Goal: Information Seeking & Learning: Check status

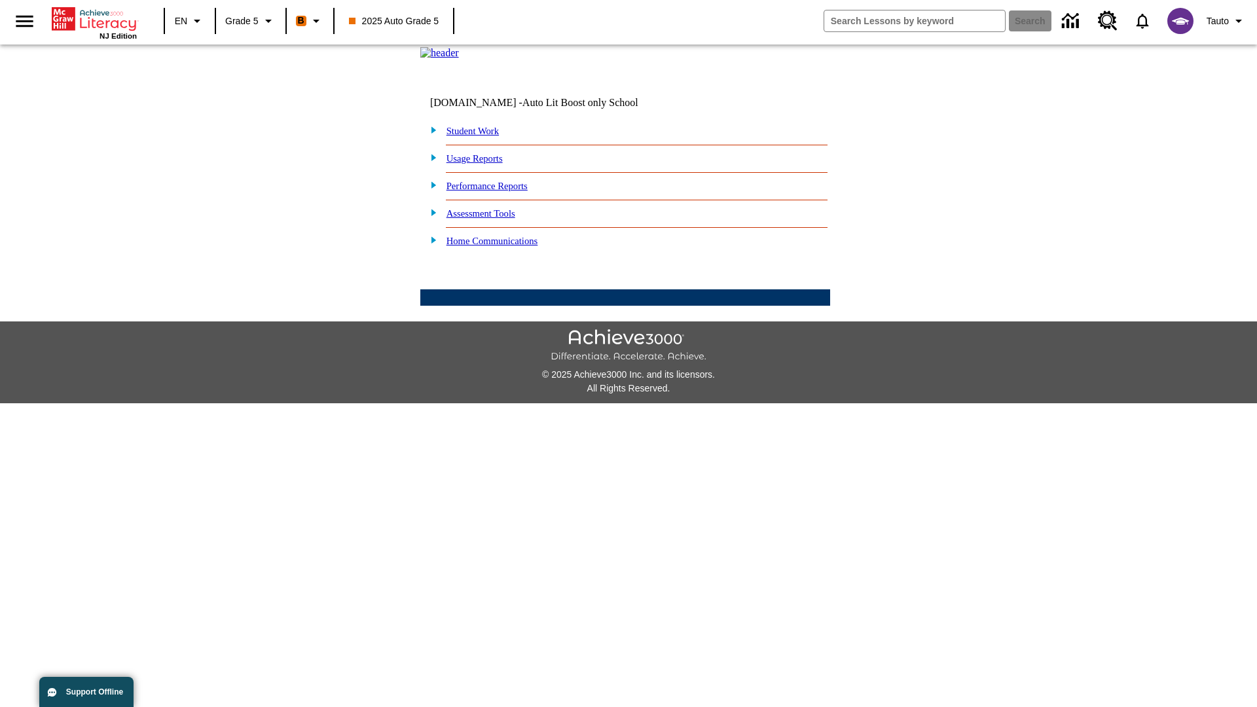
click at [501, 191] on link "Performance Reports" at bounding box center [487, 186] width 81 height 10
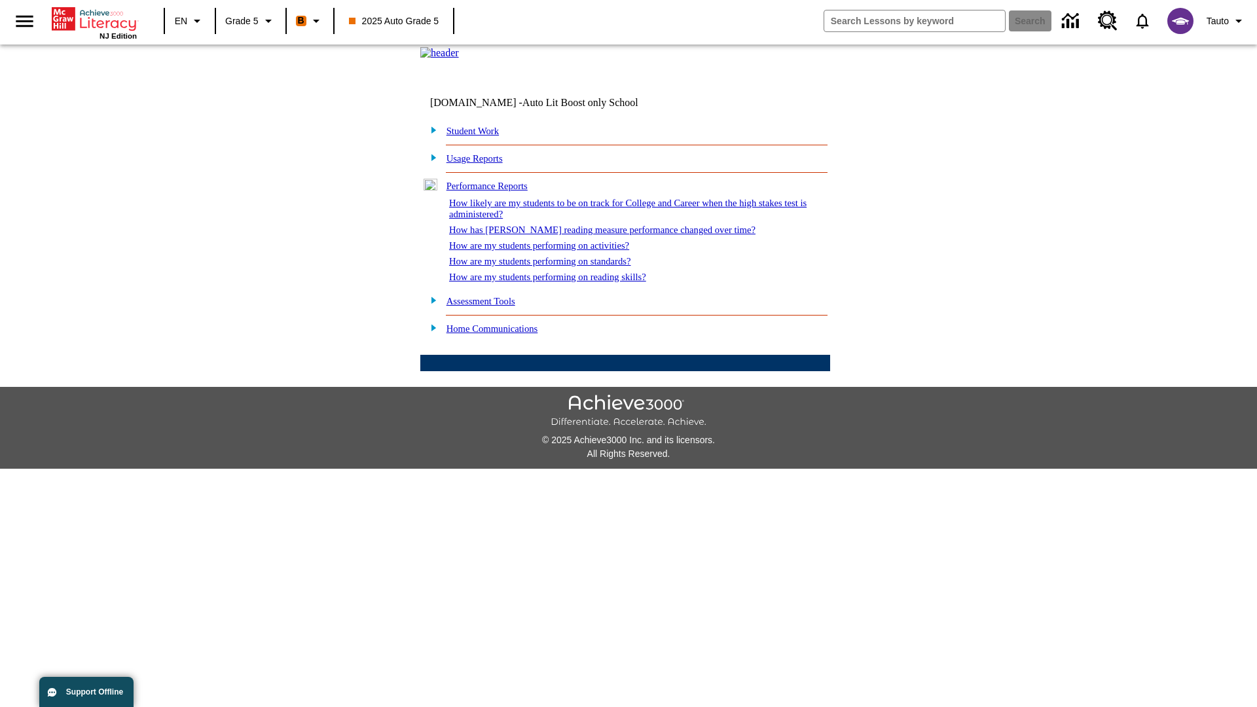
click at [604, 219] on link "How likely are my students to be on track for College and Career when the high …" at bounding box center [627, 209] width 357 height 22
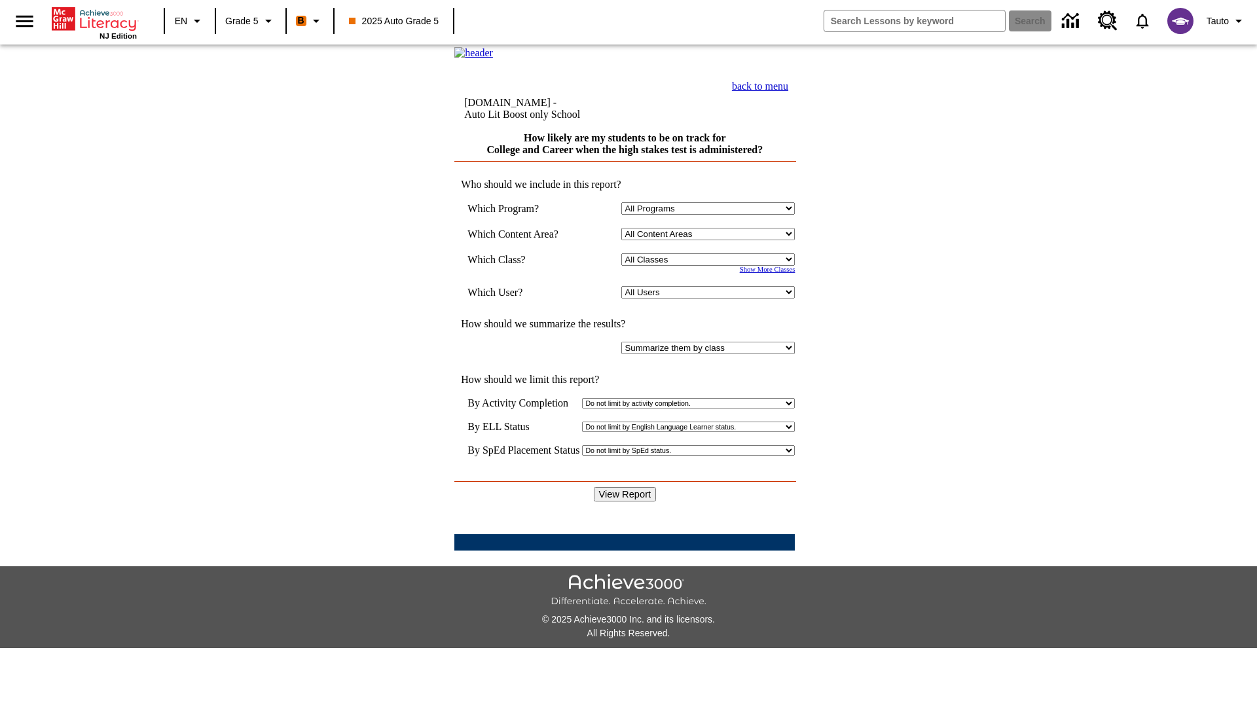
click at [711, 266] on select "Select a Class: All Classes 2025 Auto Grade 5 OL 2025 Auto Grade 6" at bounding box center [708, 259] width 174 height 12
select select "11133131"
